Goal: Entertainment & Leisure: Consume media (video, audio)

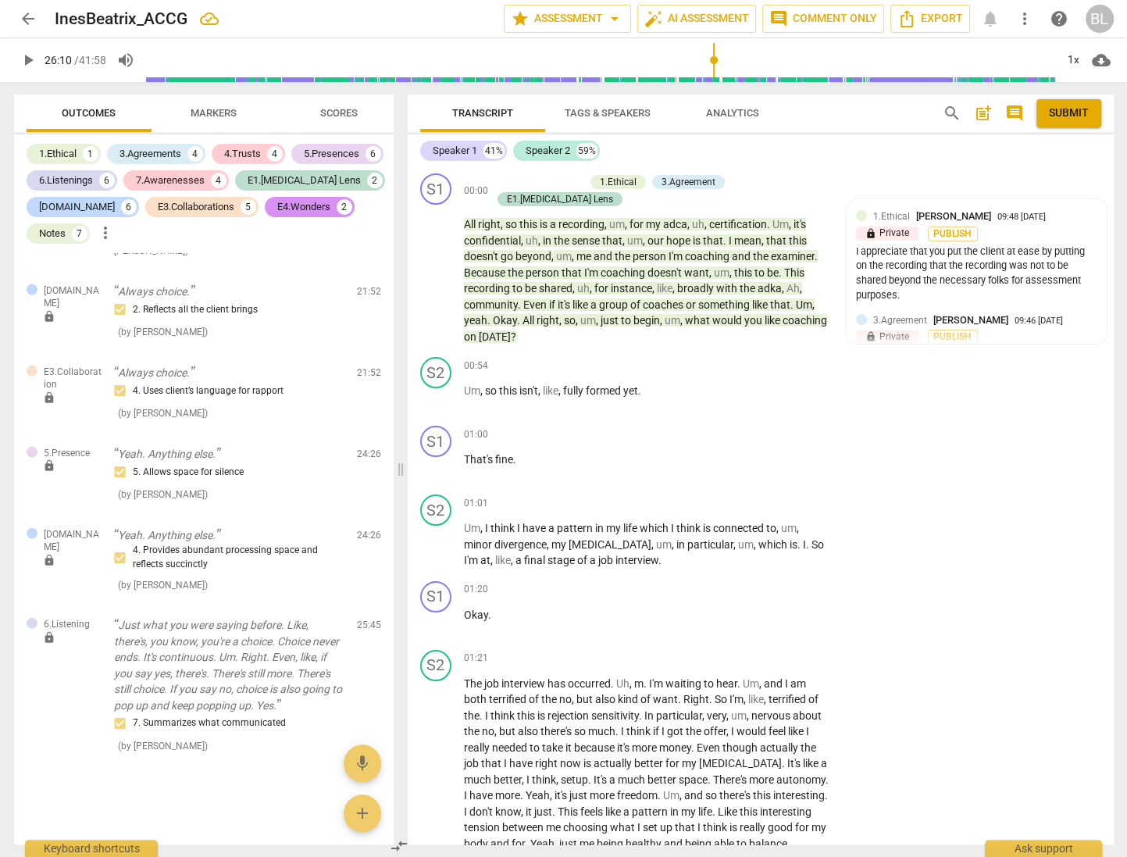
scroll to position [11631, 0]
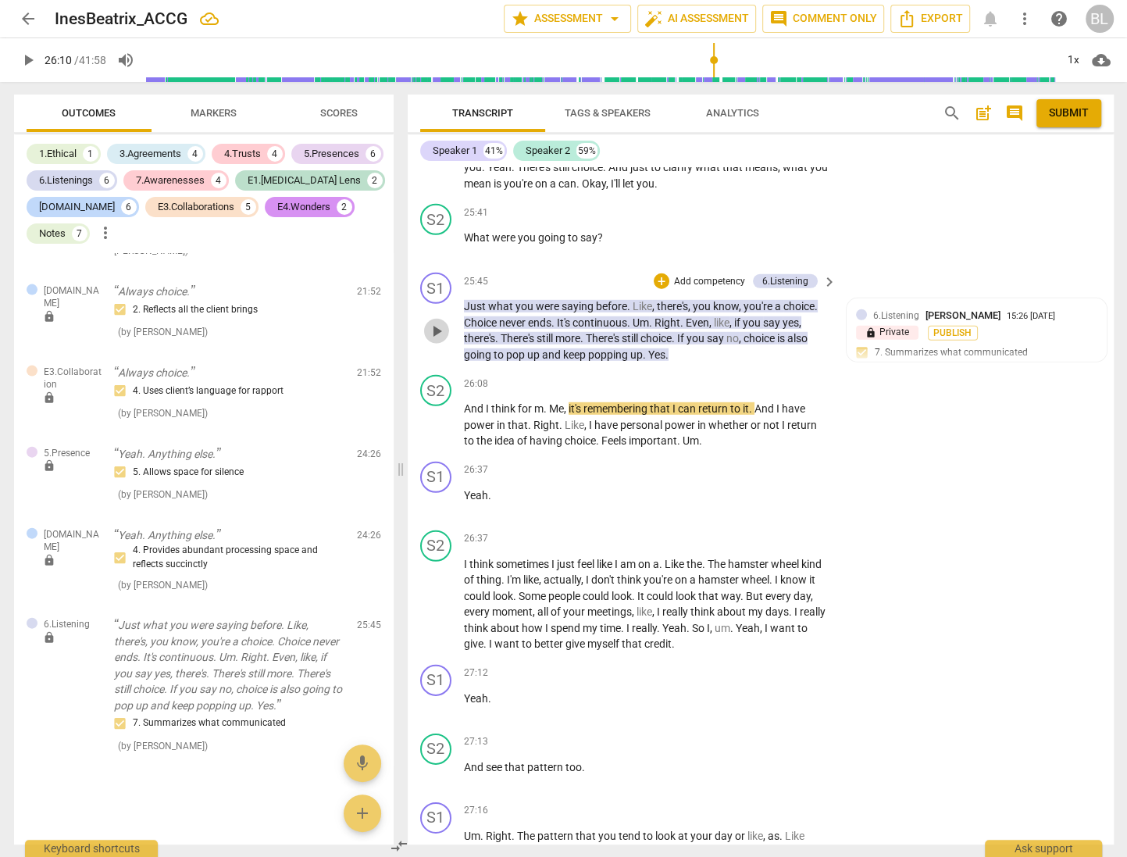
click at [436, 322] on span "play_arrow" at bounding box center [436, 331] width 19 height 19
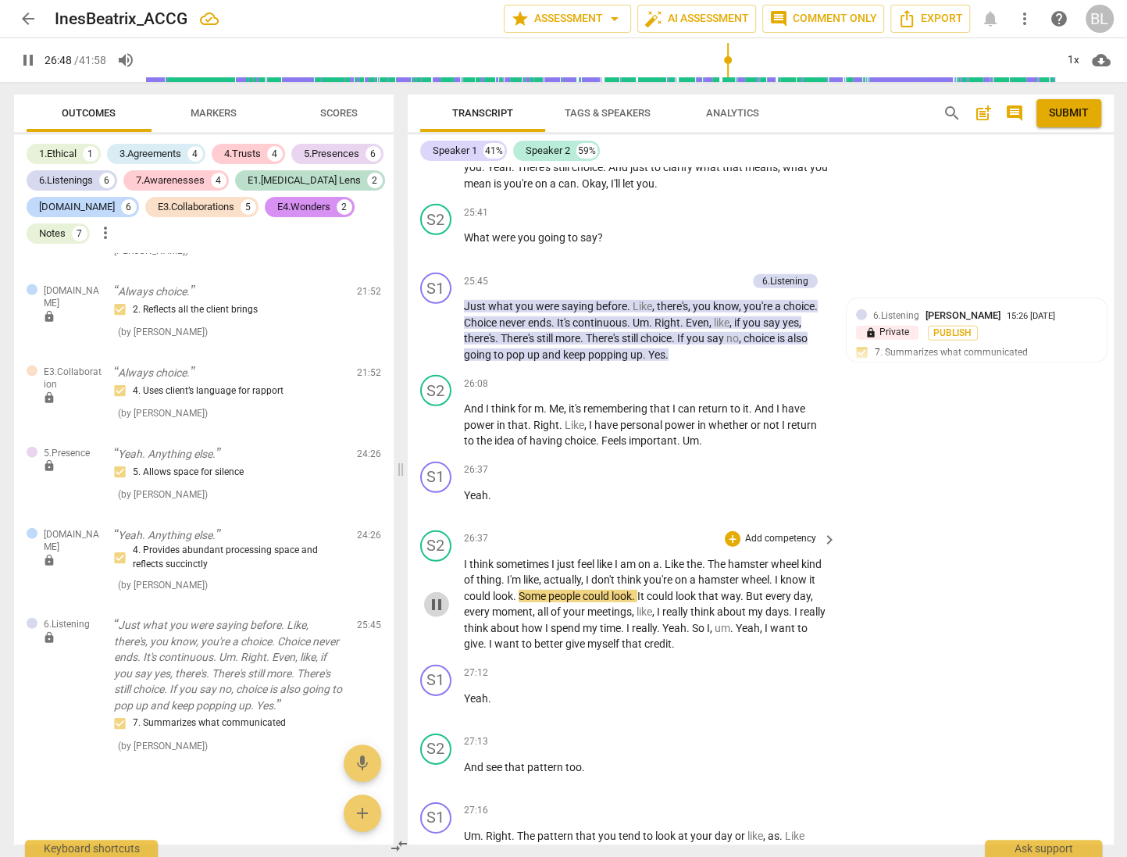
click at [430, 595] on span "pause" at bounding box center [436, 604] width 19 height 19
click at [433, 595] on span "play_arrow" at bounding box center [436, 604] width 19 height 19
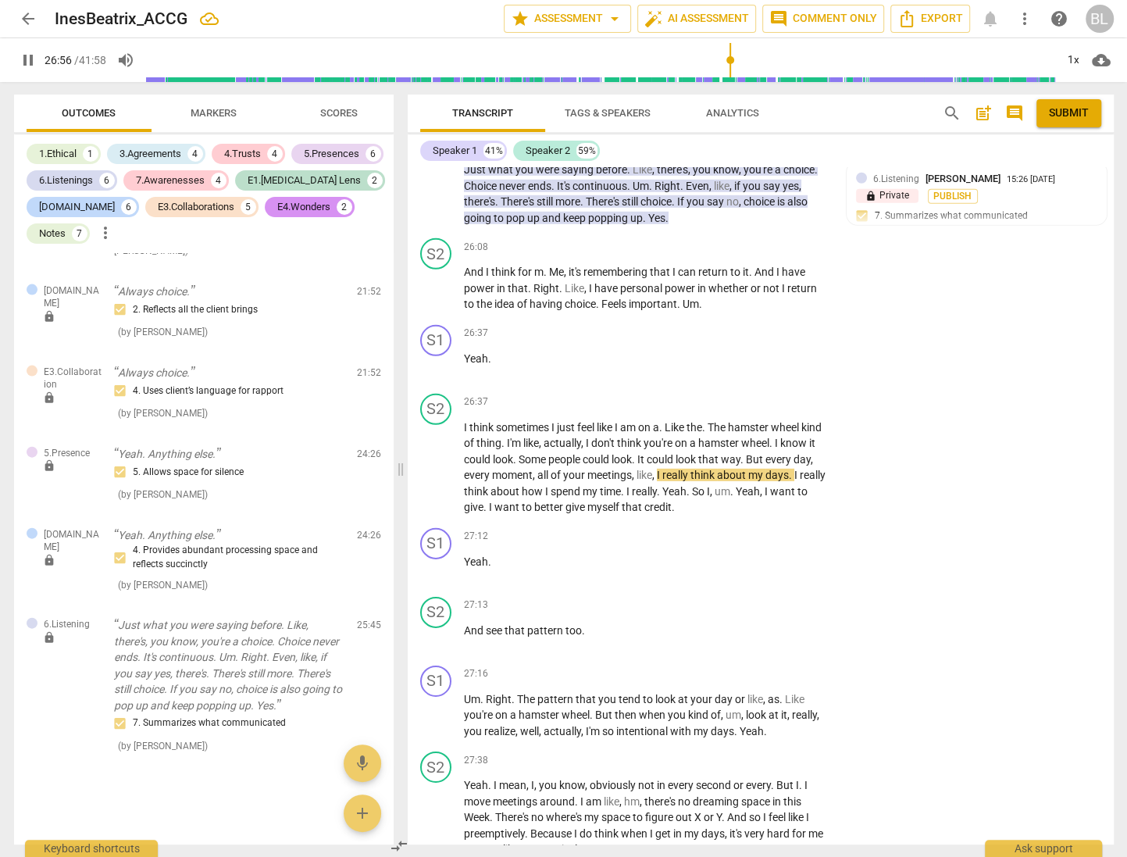
scroll to position [11790, 0]
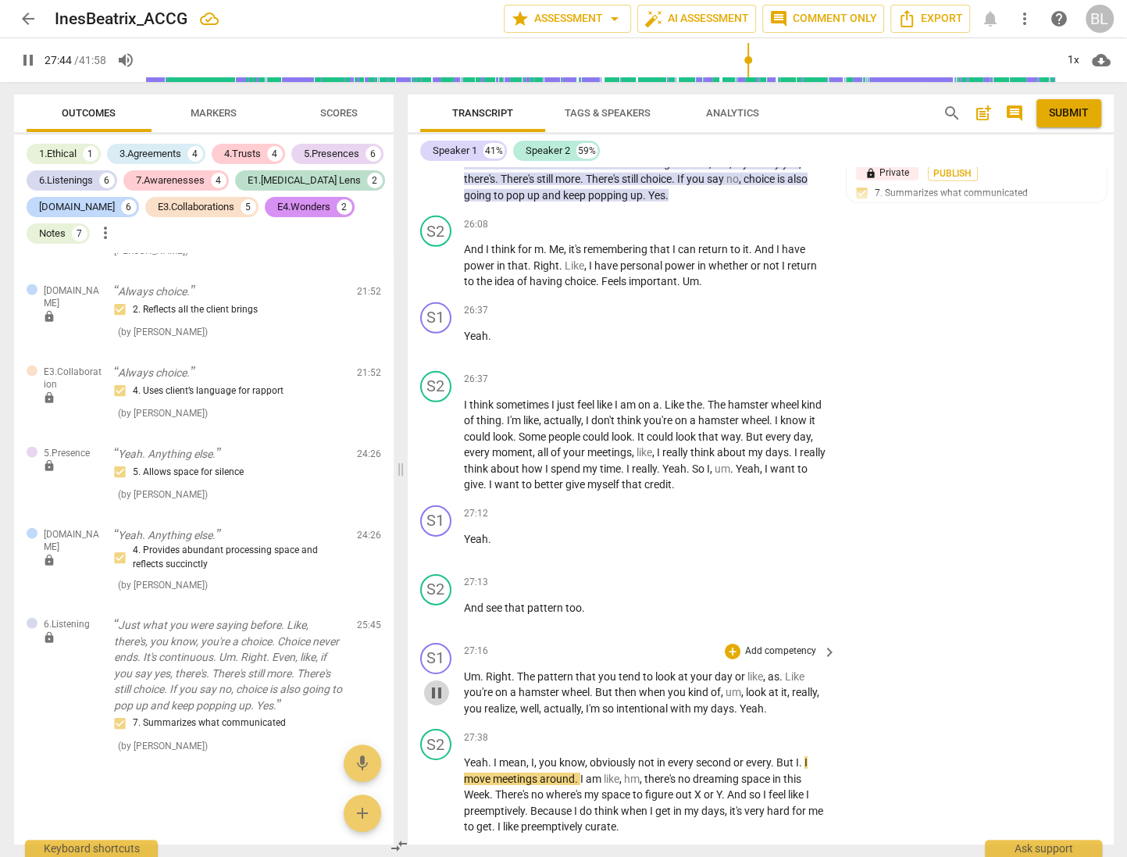
click at [434, 683] on span "pause" at bounding box center [436, 692] width 19 height 19
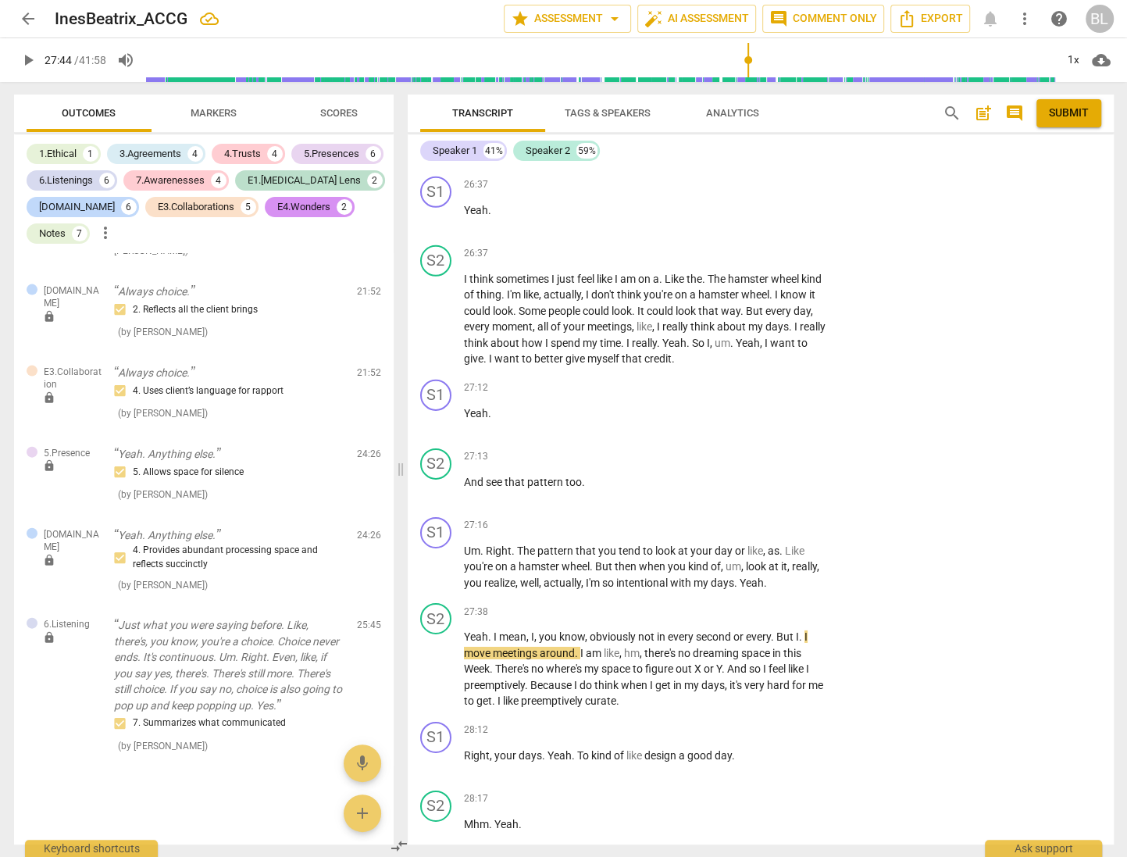
scroll to position [11950, 0]
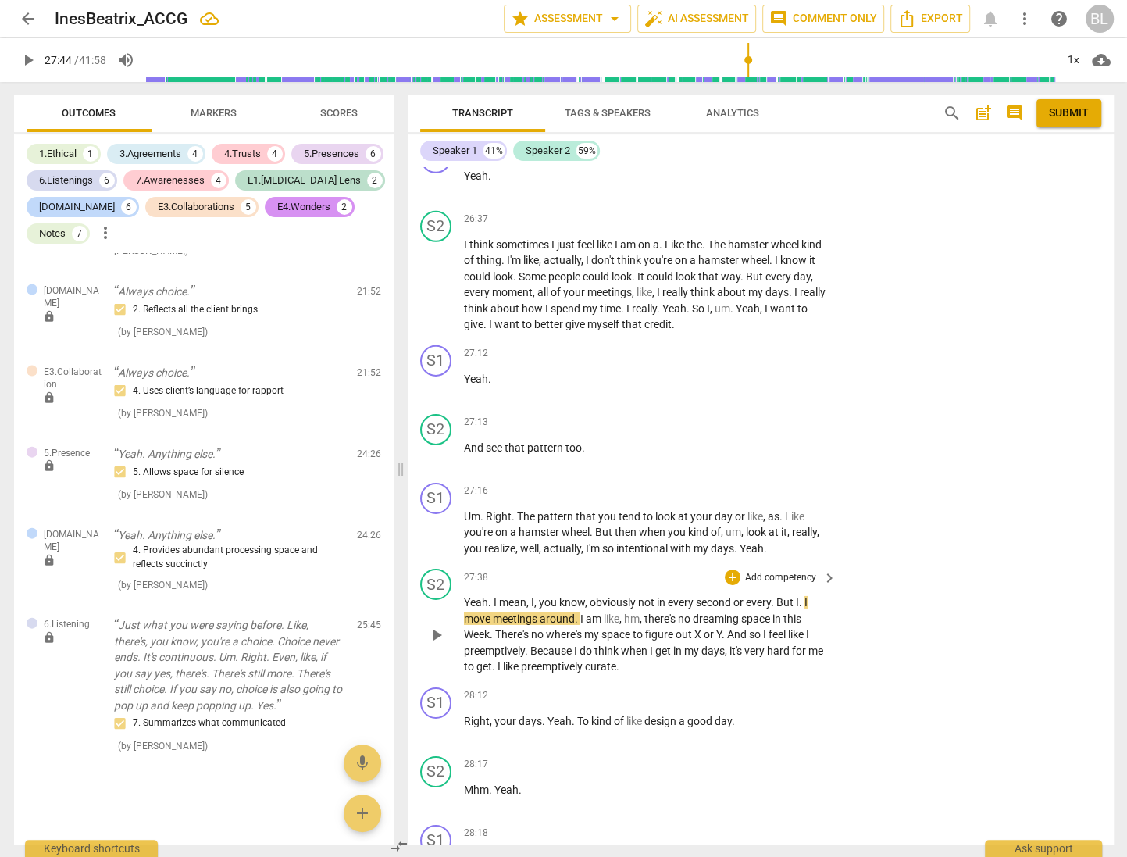
click at [436, 626] on span "play_arrow" at bounding box center [436, 635] width 19 height 19
click at [439, 626] on span "pause" at bounding box center [436, 635] width 19 height 19
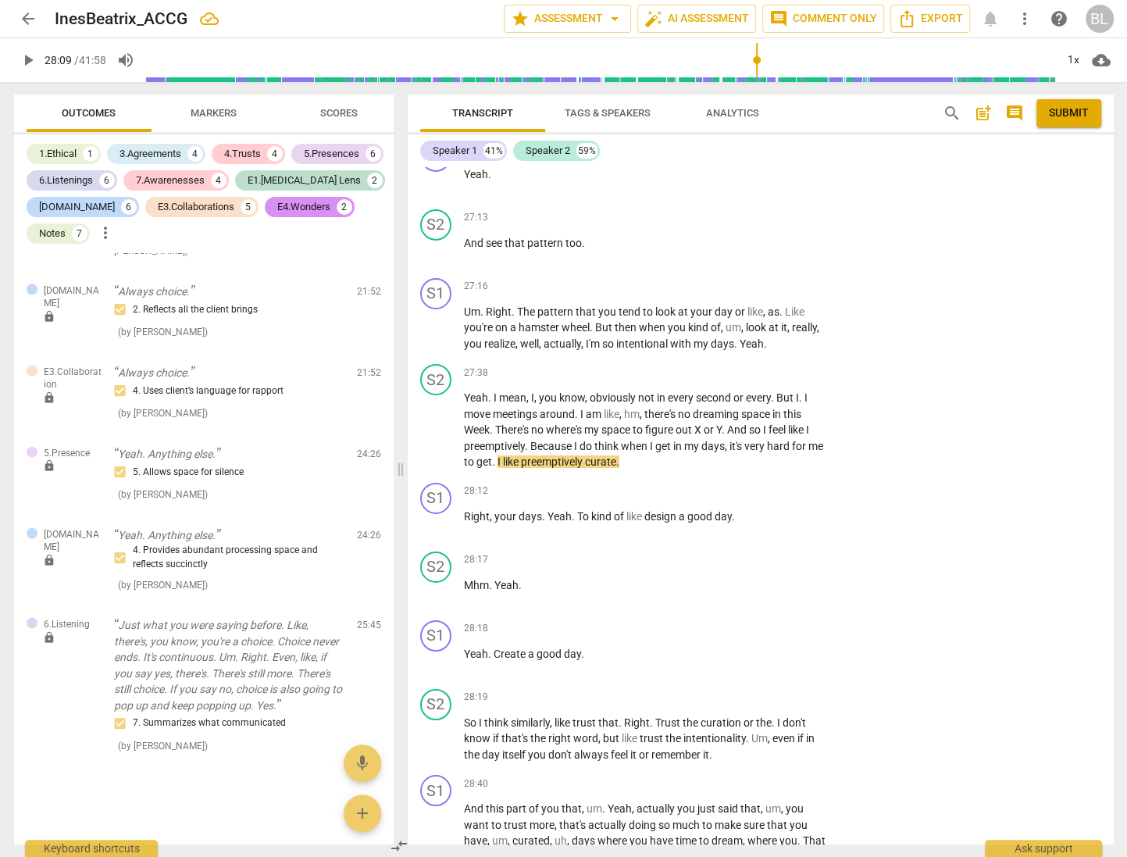
scroll to position [12166, 0]
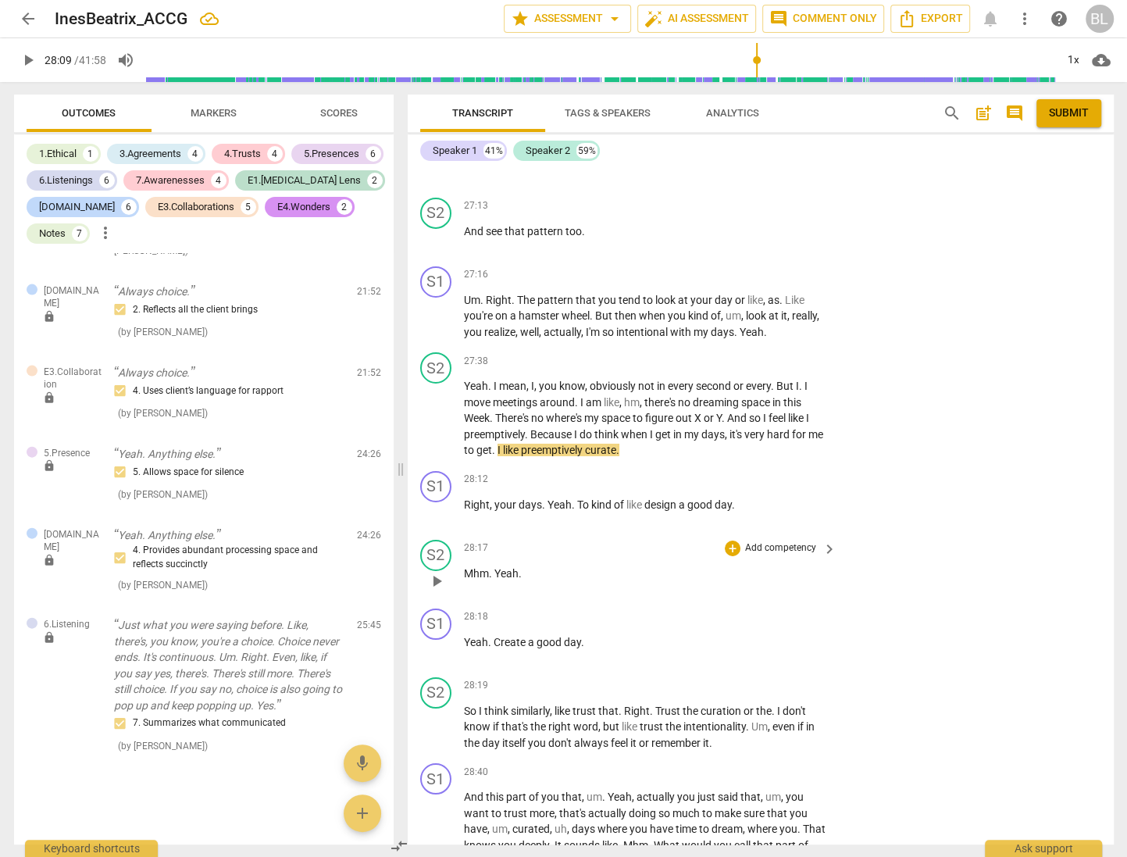
click at [918, 533] on div "S2 play_arrow pause 28:17 + Add competency keyboard_arrow_right Mhm . Yeah ." at bounding box center [761, 567] width 706 height 69
click at [1026, 346] on div "S2 play_arrow pause 27:38 + Add competency keyboard_arrow_right Yeah . I mean ,…" at bounding box center [761, 405] width 706 height 119
click at [440, 409] on span "play_arrow" at bounding box center [436, 418] width 19 height 19
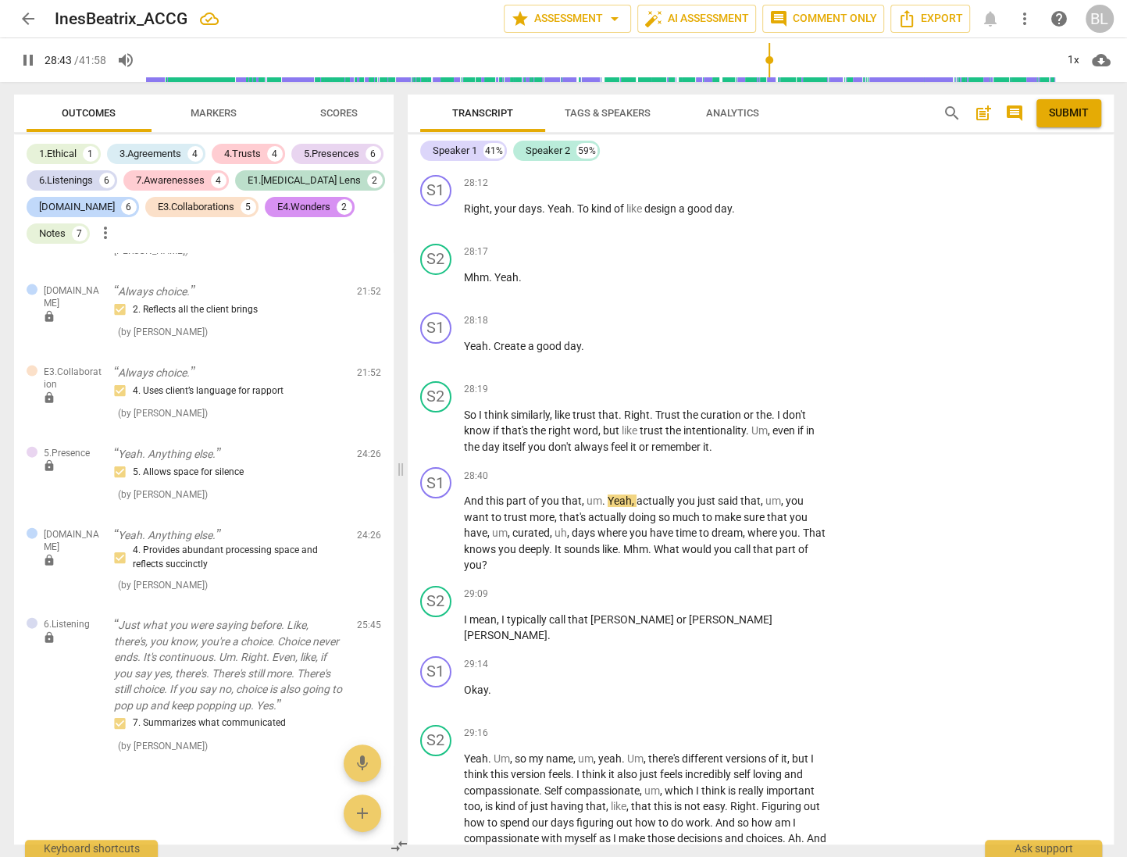
scroll to position [12474, 0]
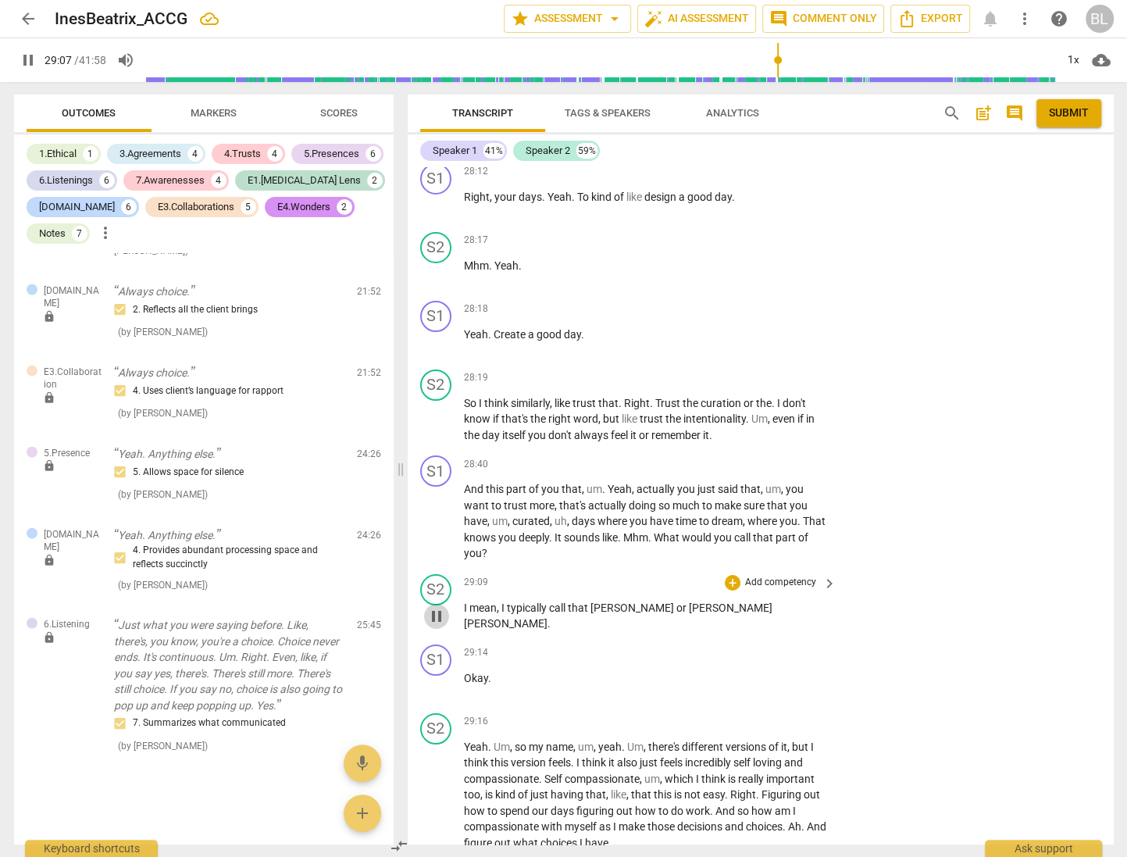
click at [439, 607] on span "pause" at bounding box center [436, 616] width 19 height 19
type input "1747"
